Goal: Task Accomplishment & Management: Manage account settings

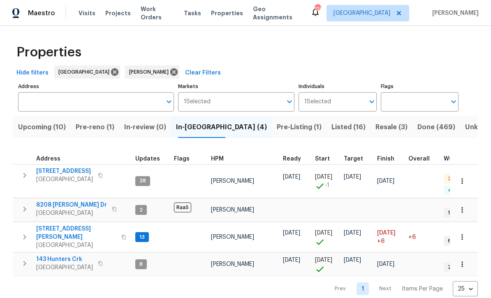
scroll to position [0, 0]
click at [46, 225] on span "422 Marty Ln" at bounding box center [76, 233] width 80 height 16
click at [34, 126] on span "Upcoming (10)" at bounding box center [42, 127] width 48 height 12
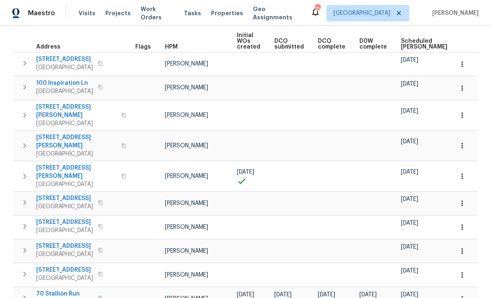
scroll to position [117, 0]
click at [58, 290] on span "70 Stallion Run" at bounding box center [64, 294] width 57 height 8
click at [132, 192] on td at bounding box center [147, 203] width 30 height 23
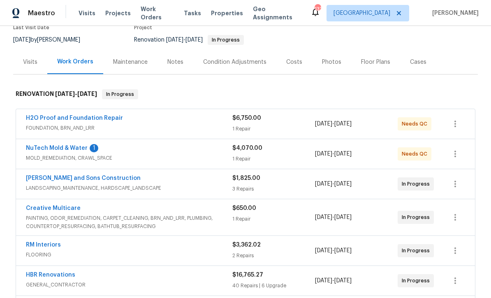
scroll to position [79, 0]
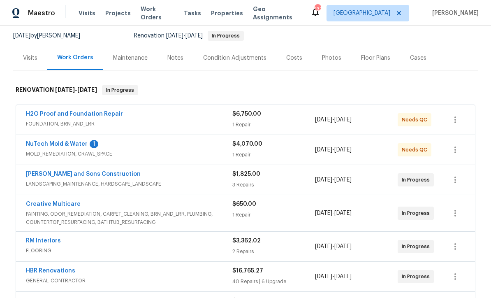
click at [51, 145] on link "NuTech Mold & Water" at bounding box center [57, 144] width 62 height 6
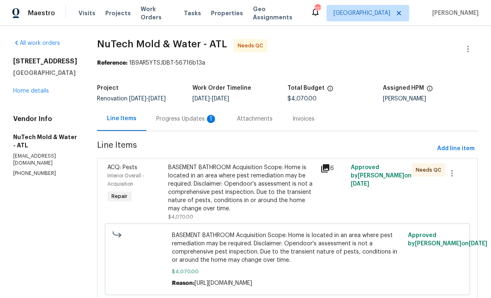
click at [158, 115] on div "Progress Updates 1" at bounding box center [186, 119] width 61 height 8
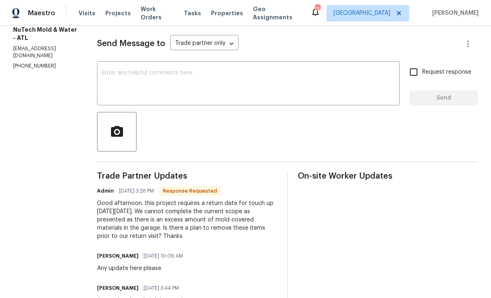
scroll to position [107, 0]
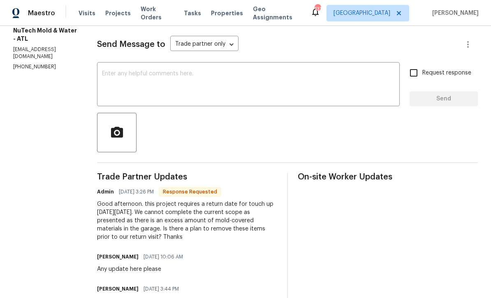
click at [102, 74] on textarea at bounding box center [248, 85] width 293 height 29
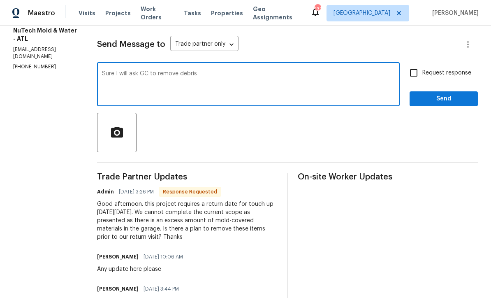
type textarea "Sure I will ask GC to remove debris"
click at [435, 96] on span "Send" at bounding box center [443, 99] width 55 height 10
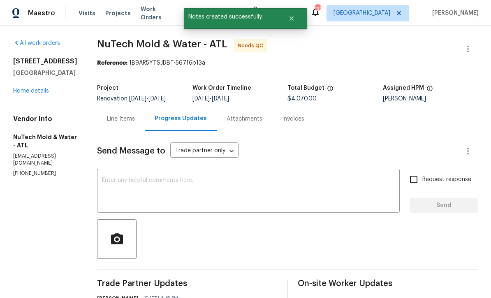
click at [29, 90] on link "Home details" at bounding box center [31, 91] width 36 height 6
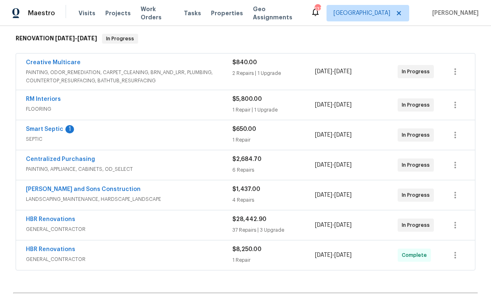
scroll to position [132, 0]
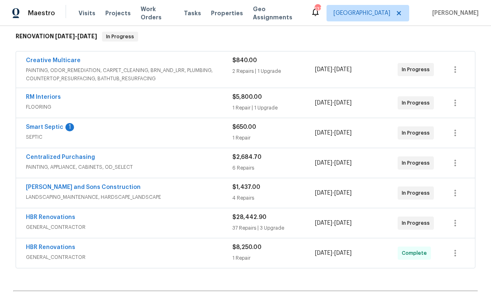
click at [43, 124] on link "Smart Septic" at bounding box center [44, 127] width 37 height 6
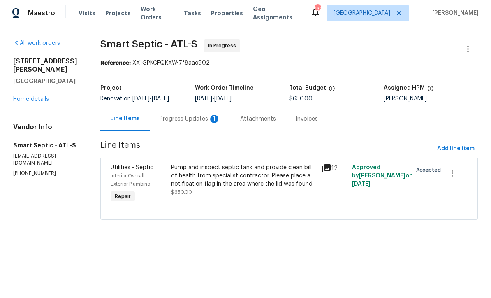
click at [170, 116] on div "Progress Updates 1" at bounding box center [190, 119] width 61 height 8
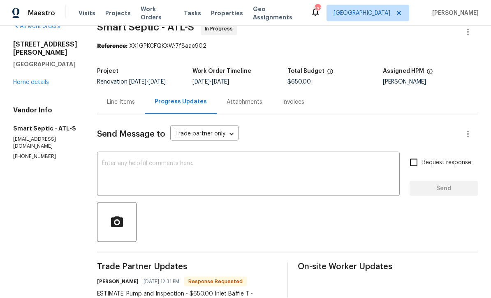
scroll to position [14, 0]
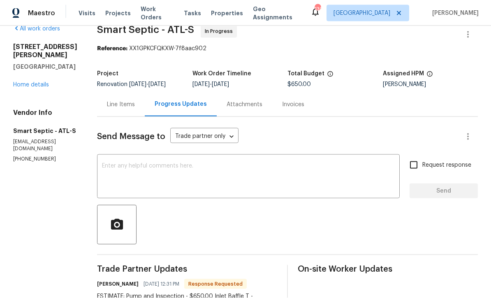
click at [118, 100] on div "Line Items" at bounding box center [121, 104] width 28 height 8
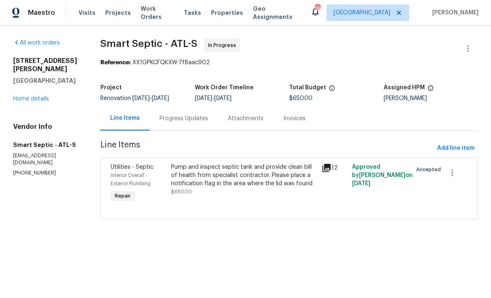
click at [202, 176] on div "Pump and inspect septic tank and provide clean bill of health from specialist c…" at bounding box center [244, 175] width 146 height 25
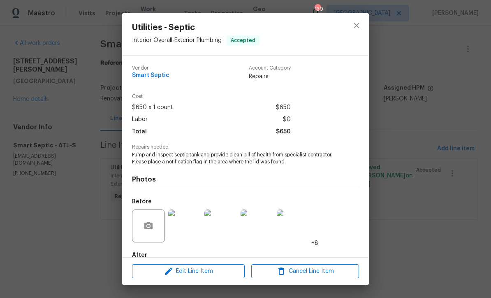
click at [79, 167] on div "Utilities - Septic Interior Overall - Exterior Plumbing Accepted Vendor Smart S…" at bounding box center [245, 149] width 491 height 298
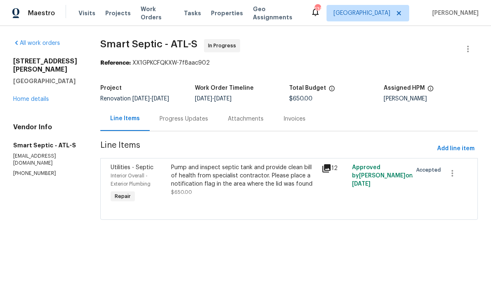
click at [193, 173] on div "Pump and inspect septic tank and provide clean bill of health from specialist c…" at bounding box center [244, 175] width 146 height 25
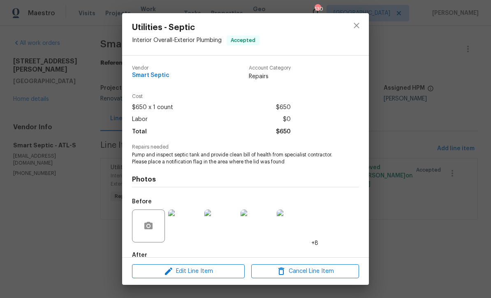
click at [185, 231] on img at bounding box center [184, 225] width 33 height 33
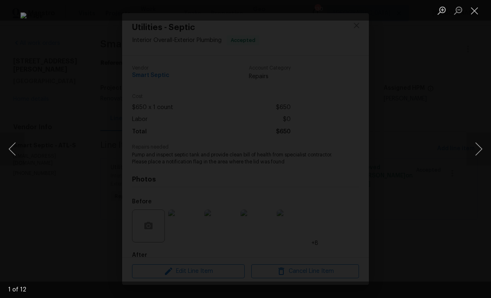
click at [486, 147] on button "Next image" at bounding box center [478, 148] width 25 height 33
click at [487, 146] on button "Next image" at bounding box center [478, 148] width 25 height 33
click at [482, 146] on button "Next image" at bounding box center [478, 148] width 25 height 33
click at [482, 147] on button "Next image" at bounding box center [478, 148] width 25 height 33
click at [486, 147] on button "Next image" at bounding box center [478, 148] width 25 height 33
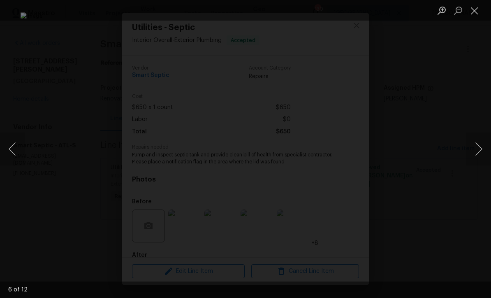
click at [481, 144] on button "Next image" at bounding box center [478, 148] width 25 height 33
click at [481, 146] on button "Next image" at bounding box center [478, 148] width 25 height 33
click at [482, 148] on button "Next image" at bounding box center [478, 148] width 25 height 33
click at [479, 146] on button "Next image" at bounding box center [478, 148] width 25 height 33
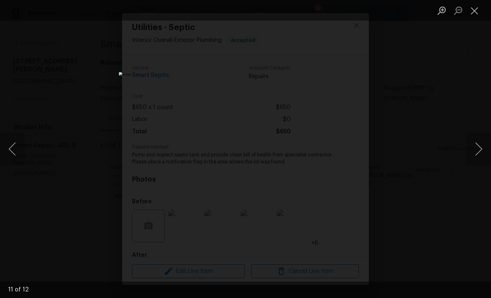
click at [481, 148] on button "Next image" at bounding box center [478, 148] width 25 height 33
click at [480, 149] on button "Next image" at bounding box center [478, 148] width 25 height 33
click at [481, 150] on button "Next image" at bounding box center [478, 148] width 25 height 33
click at [475, 11] on button "Close lightbox" at bounding box center [474, 10] width 16 height 14
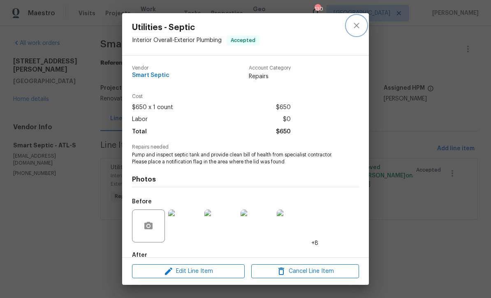
click at [360, 26] on icon "close" at bounding box center [357, 26] width 10 height 10
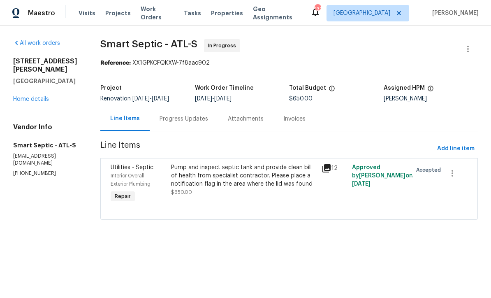
click at [174, 118] on div "Progress Updates" at bounding box center [184, 119] width 49 height 8
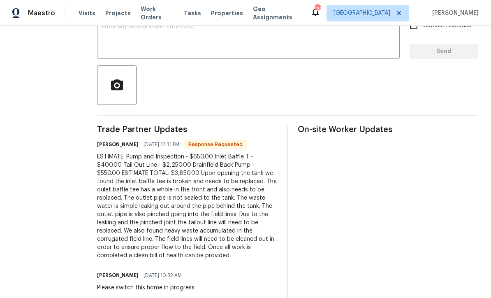
scroll to position [155, 0]
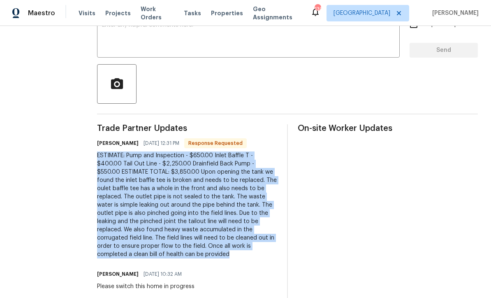
copy div "ESTIMATE: Pump and Inspection - $650.00 Inlet Baffle T - $400.00 Tail Out Line …"
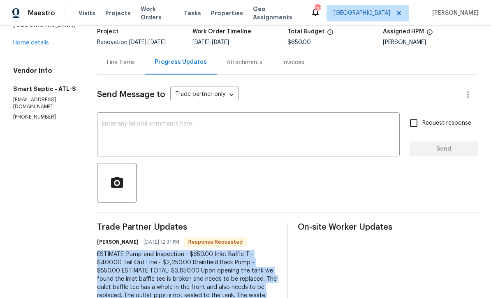
scroll to position [48, 0]
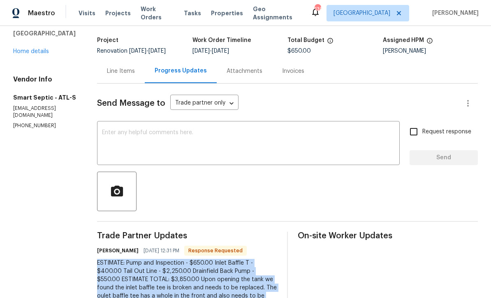
click at [114, 72] on div "Line Items" at bounding box center [121, 71] width 28 height 8
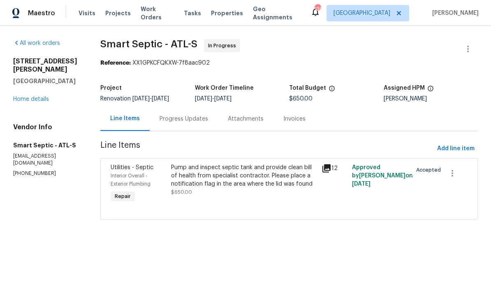
click at [186, 176] on div "Pump and inspect septic tank and provide clean bill of health from specialist c…" at bounding box center [244, 175] width 146 height 25
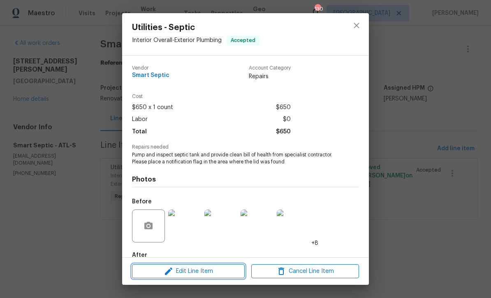
click at [188, 270] on span "Edit Line Item" at bounding box center [189, 271] width 108 height 10
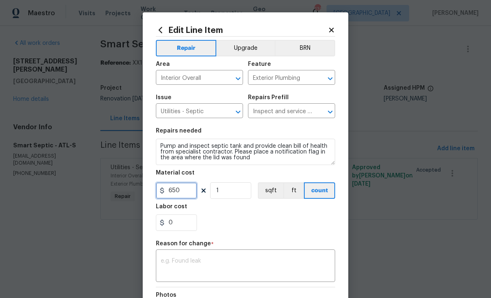
click at [183, 193] on input "650" at bounding box center [176, 190] width 41 height 16
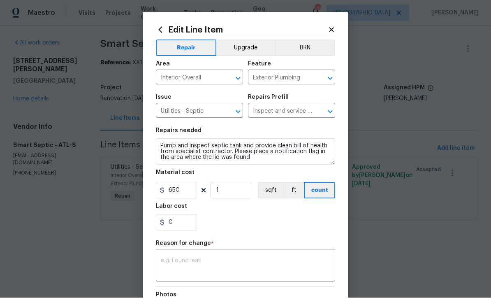
click at [170, 264] on textarea at bounding box center [245, 266] width 169 height 17
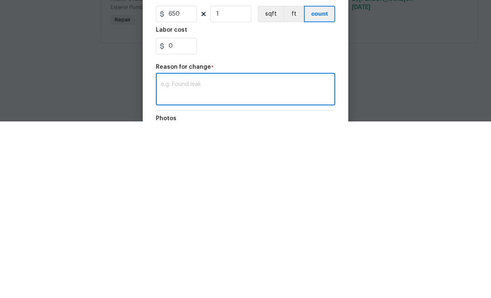
scroll to position [0, 0]
paste textarea "ESTIMATE: Pump and Inspection - $650.00 Inlet Baffle T - $400.00 Tail Out Line …"
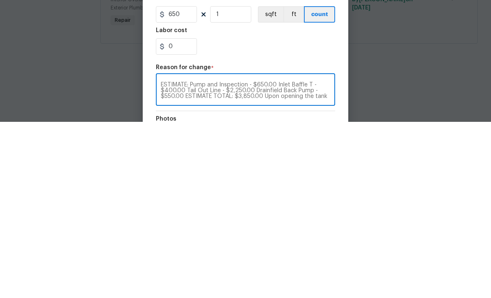
scroll to position [0, 0]
type textarea "ESTIMATE: Pump and Inspection - $650.00 Inlet Baffle T - $400.00 Tail Out Line …"
click at [186, 182] on input "650" at bounding box center [176, 190] width 41 height 16
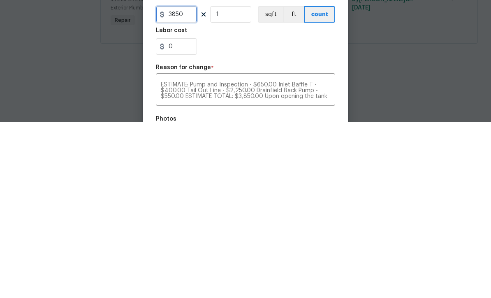
type input "3850"
click at [225, 214] on div "0" at bounding box center [245, 222] width 179 height 16
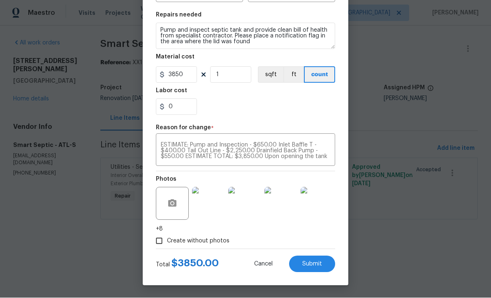
scroll to position [117, 0]
click at [314, 260] on button "Submit" at bounding box center [312, 264] width 46 height 16
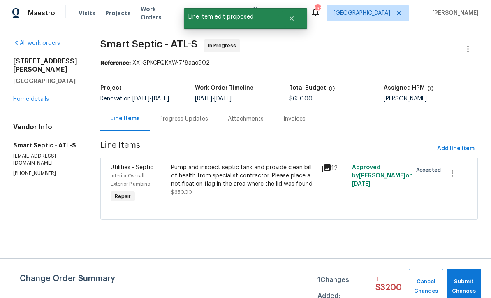
scroll to position [0, 0]
click at [461, 281] on span "Submit Changes" at bounding box center [464, 286] width 26 height 19
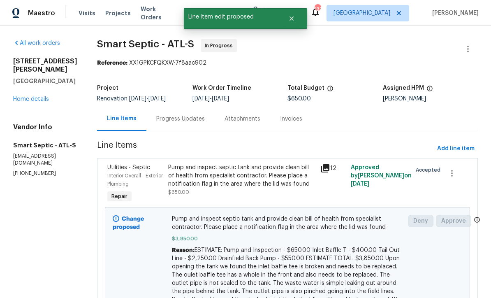
click at [165, 118] on div "Progress Updates" at bounding box center [180, 119] width 49 height 8
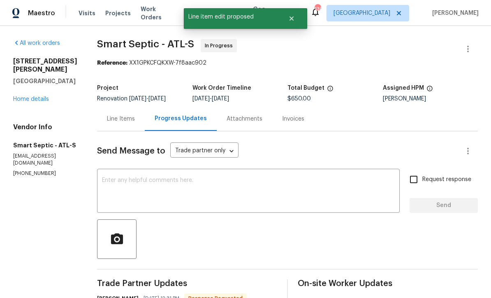
click at [109, 178] on textarea at bounding box center [248, 191] width 293 height 29
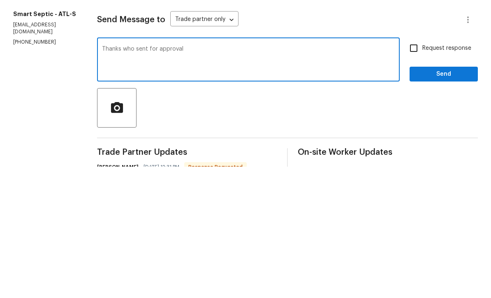
type textarea "Thanks who sent for approval"
click at [417, 171] on input "Request response" at bounding box center [413, 179] width 17 height 17
checkbox input "true"
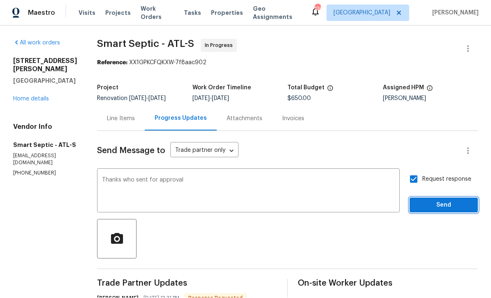
click at [436, 200] on span "Send" at bounding box center [443, 205] width 55 height 10
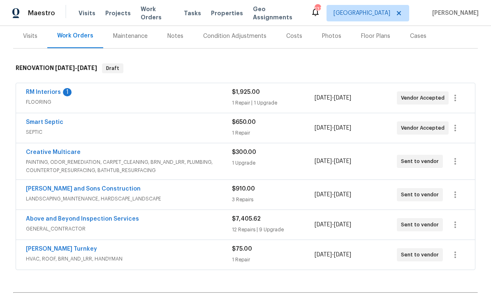
scroll to position [102, 0]
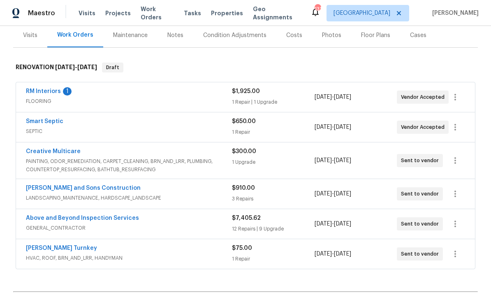
click at [67, 220] on link "Above and Beyond Inspection Services" at bounding box center [82, 218] width 113 height 6
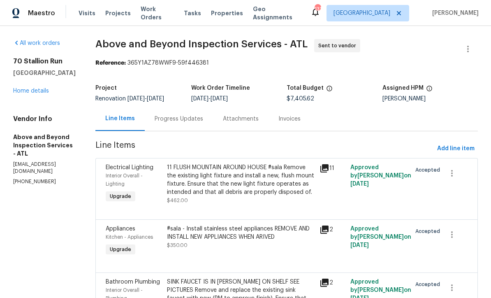
click at [34, 90] on link "Home details" at bounding box center [31, 91] width 36 height 6
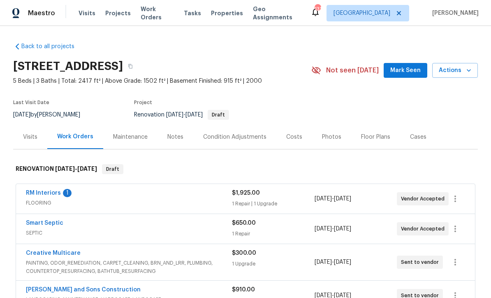
click at [39, 192] on link "RM Interiors" at bounding box center [43, 193] width 35 height 6
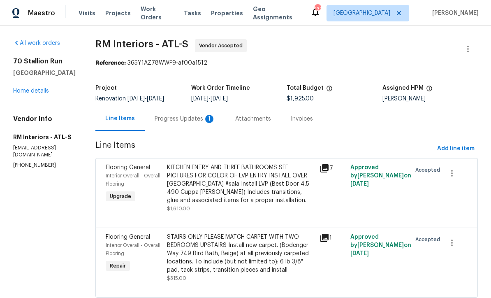
click at [167, 118] on div "Progress Updates 1" at bounding box center [185, 119] width 61 height 8
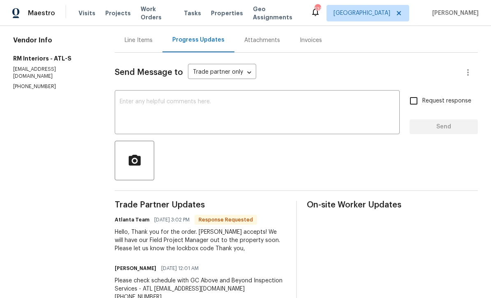
scroll to position [78, 0]
click at [132, 103] on textarea at bounding box center [257, 113] width 275 height 29
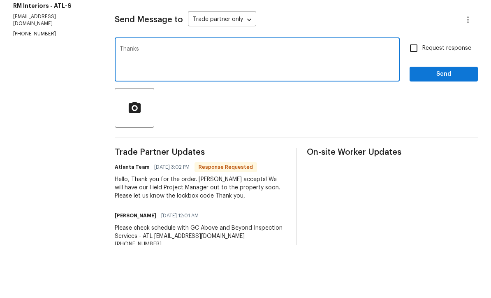
type textarea "Thanks"
click at [440, 120] on button "Send" at bounding box center [444, 127] width 68 height 15
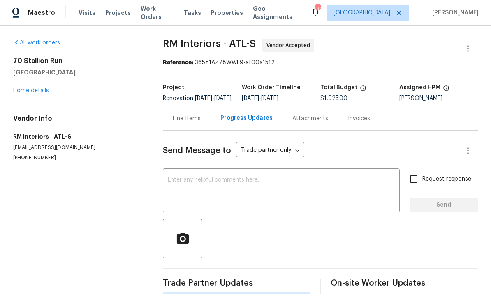
scroll to position [16, 0]
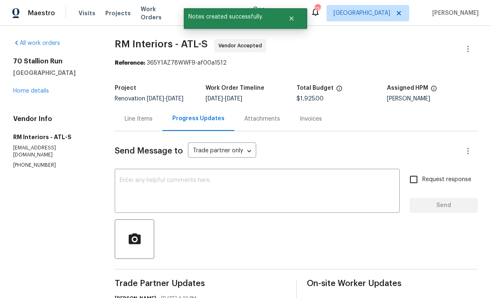
click at [29, 88] on link "Home details" at bounding box center [31, 91] width 36 height 6
